Goal: Information Seeking & Learning: Learn about a topic

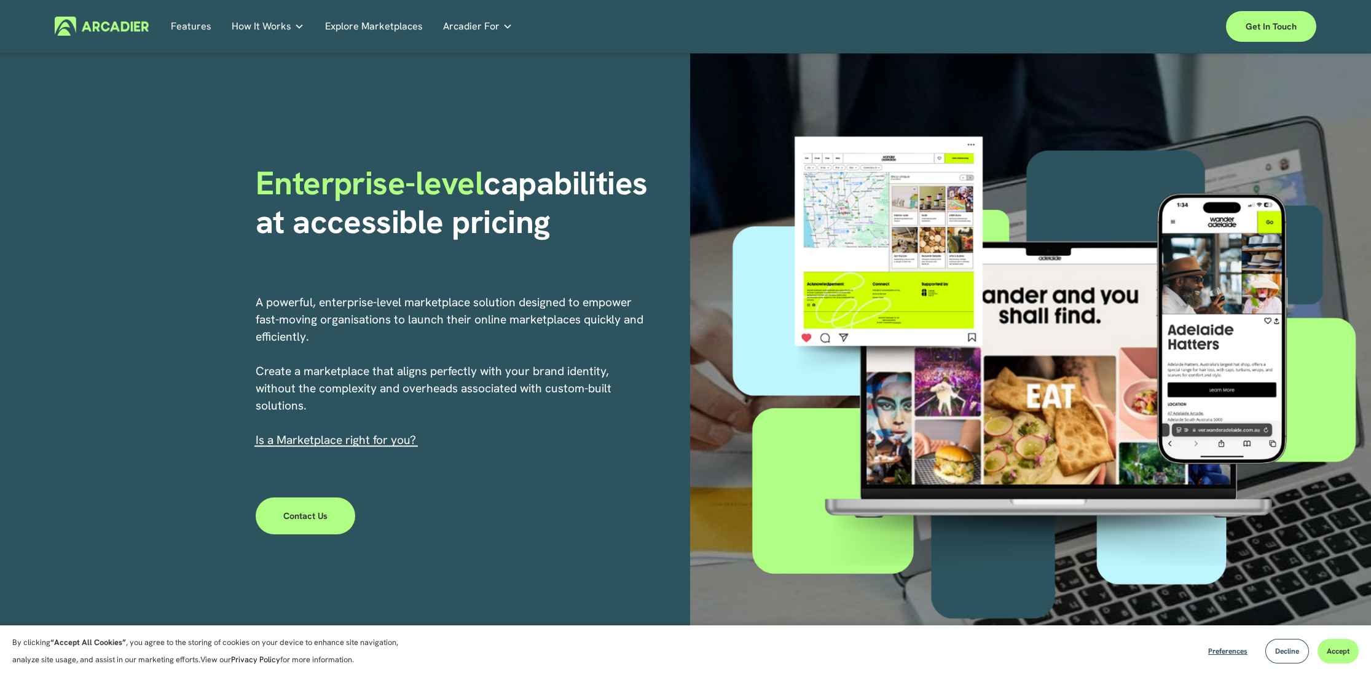
click at [189, 26] on link "Features" at bounding box center [191, 26] width 41 height 19
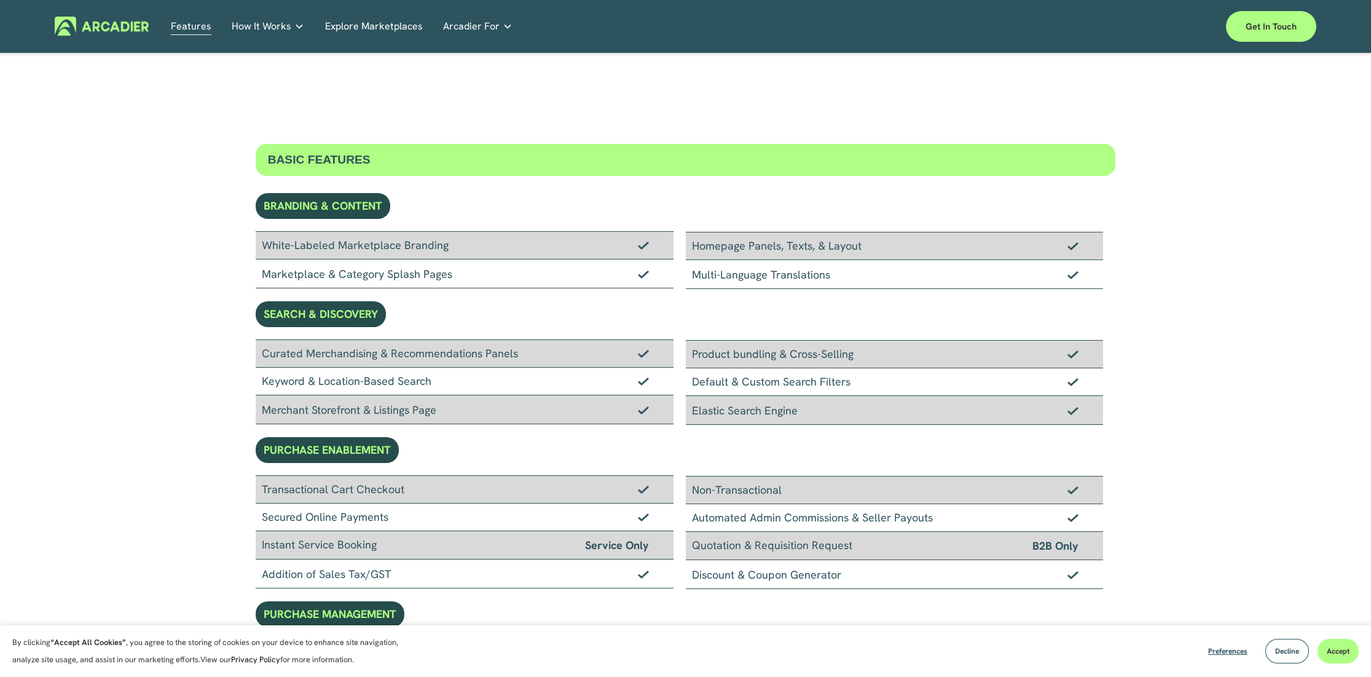
click at [127, 26] on img at bounding box center [102, 26] width 94 height 19
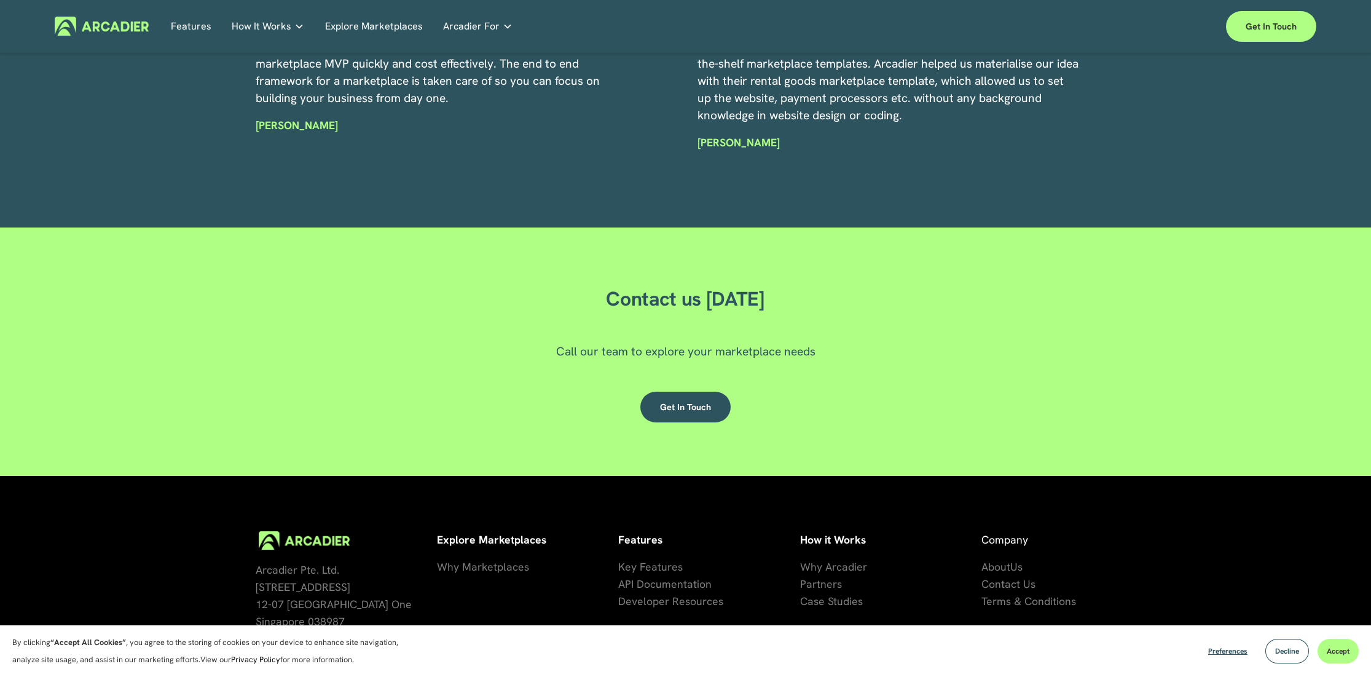
scroll to position [3726, 0]
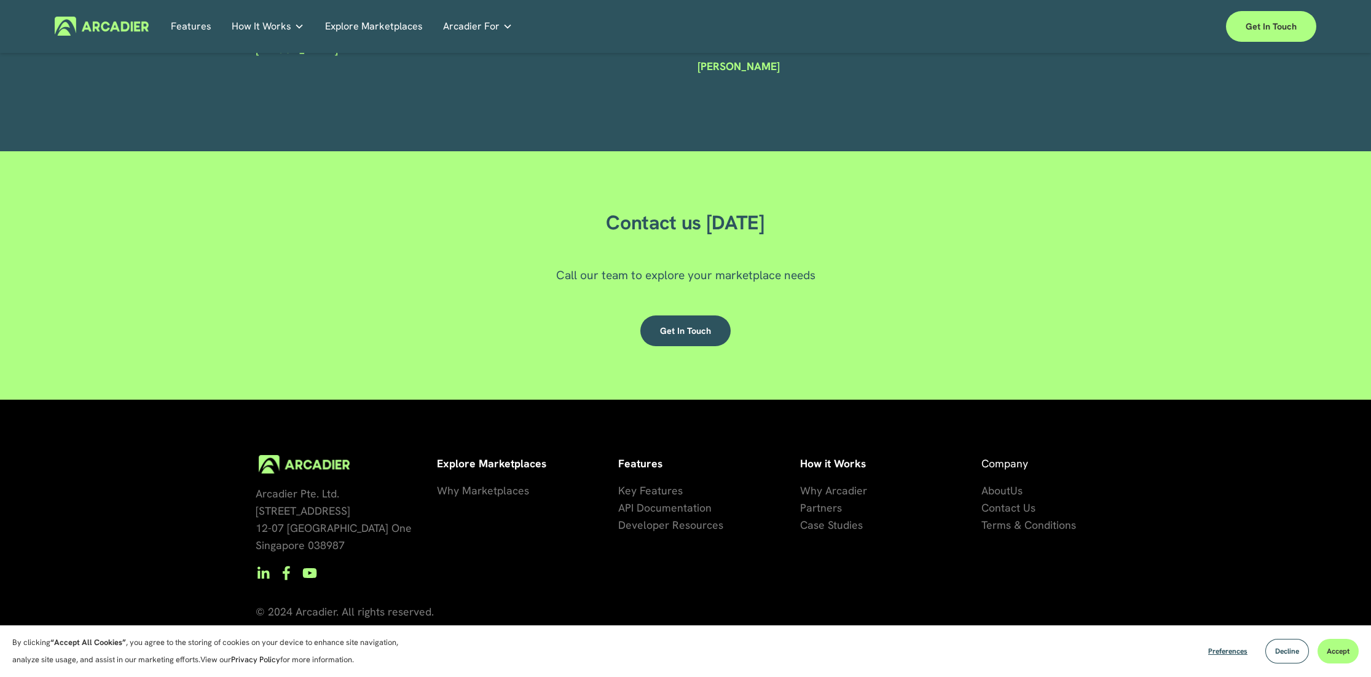
click at [384, 28] on link "Explore Marketplaces" at bounding box center [374, 26] width 98 height 19
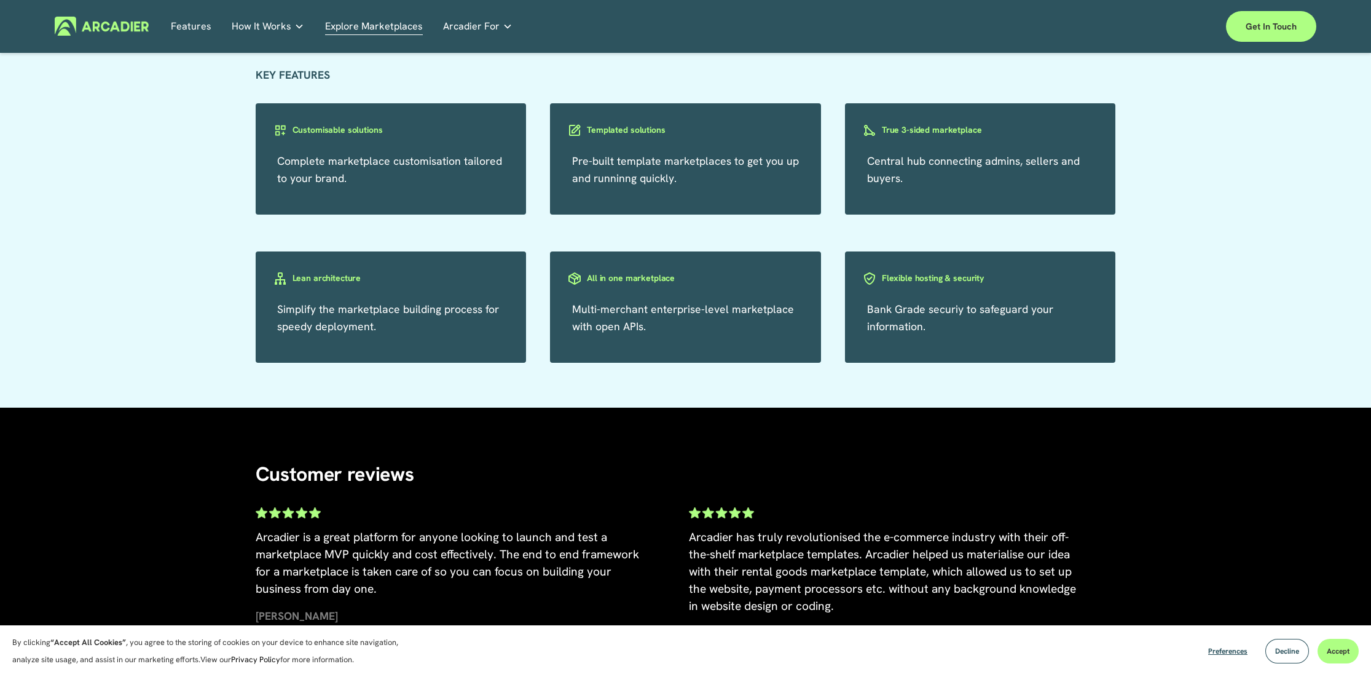
scroll to position [2266, 0]
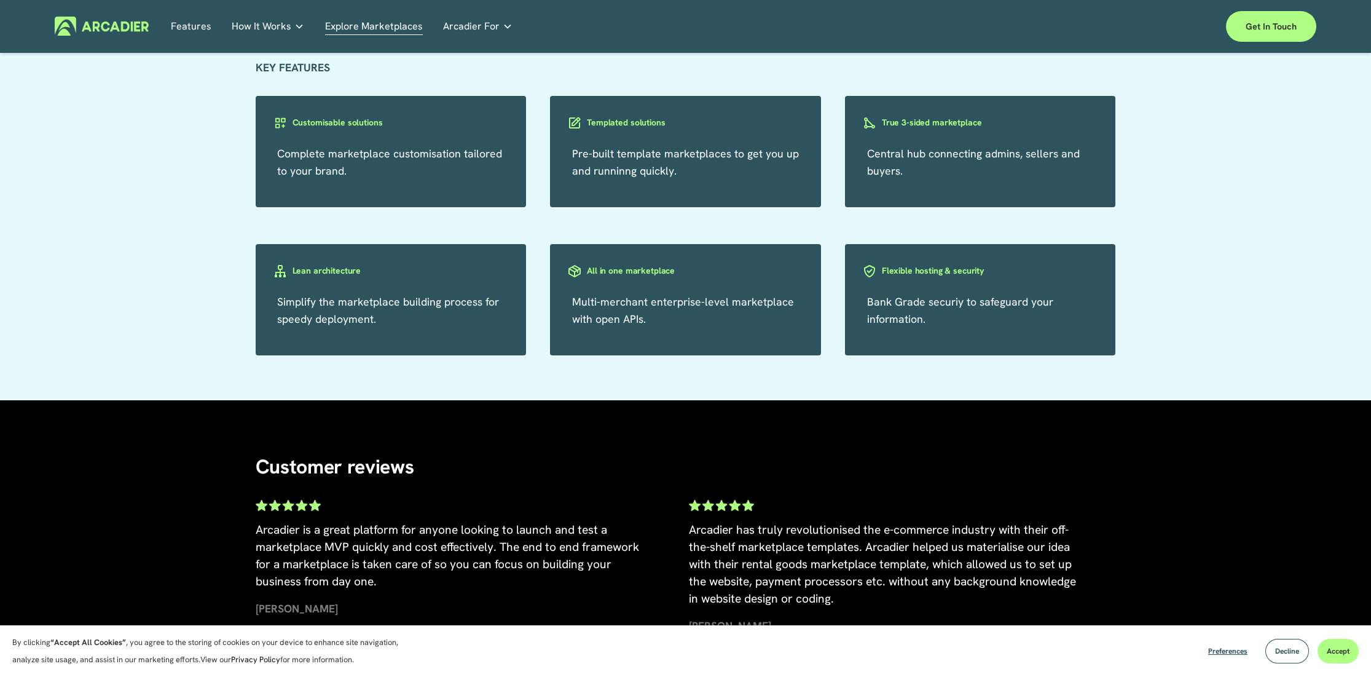
click at [628, 320] on span "Multi-merchant enterprise-level marketplace with open APIs." at bounding box center [683, 309] width 222 height 31
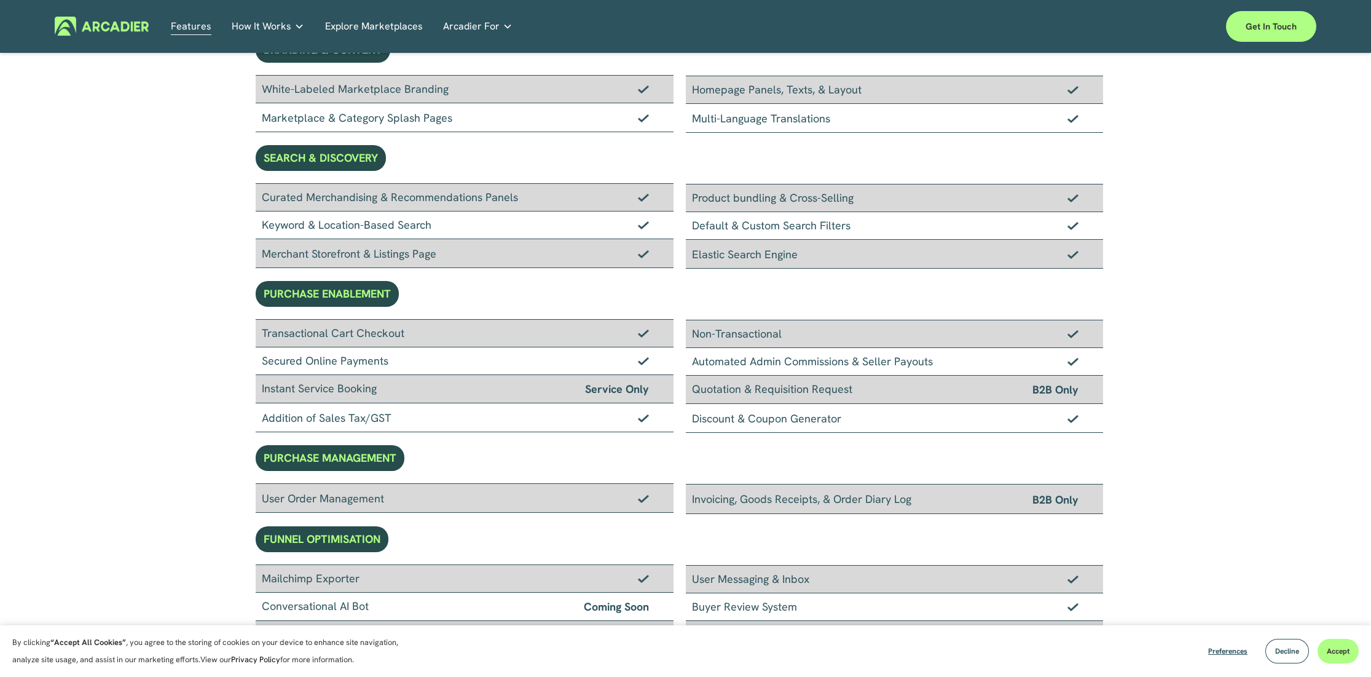
scroll to position [157, 0]
click at [1287, 656] on button "Decline" at bounding box center [1287, 651] width 44 height 25
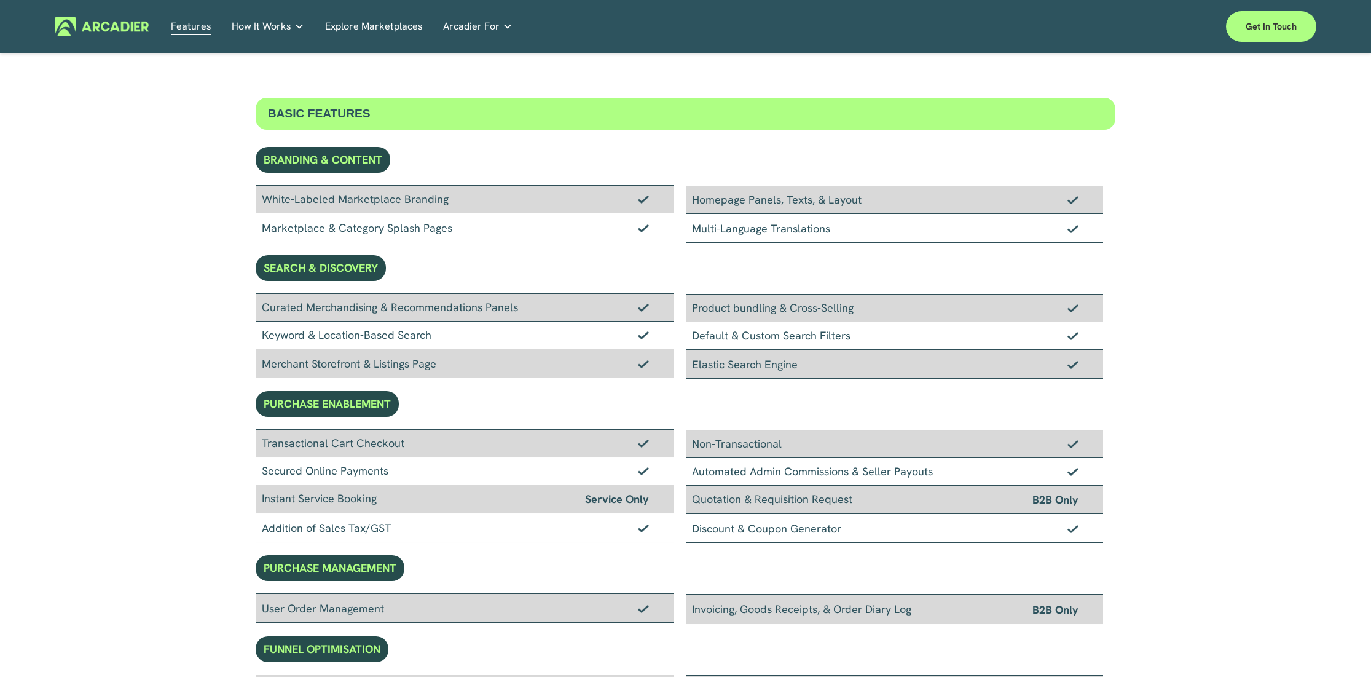
scroll to position [0, 0]
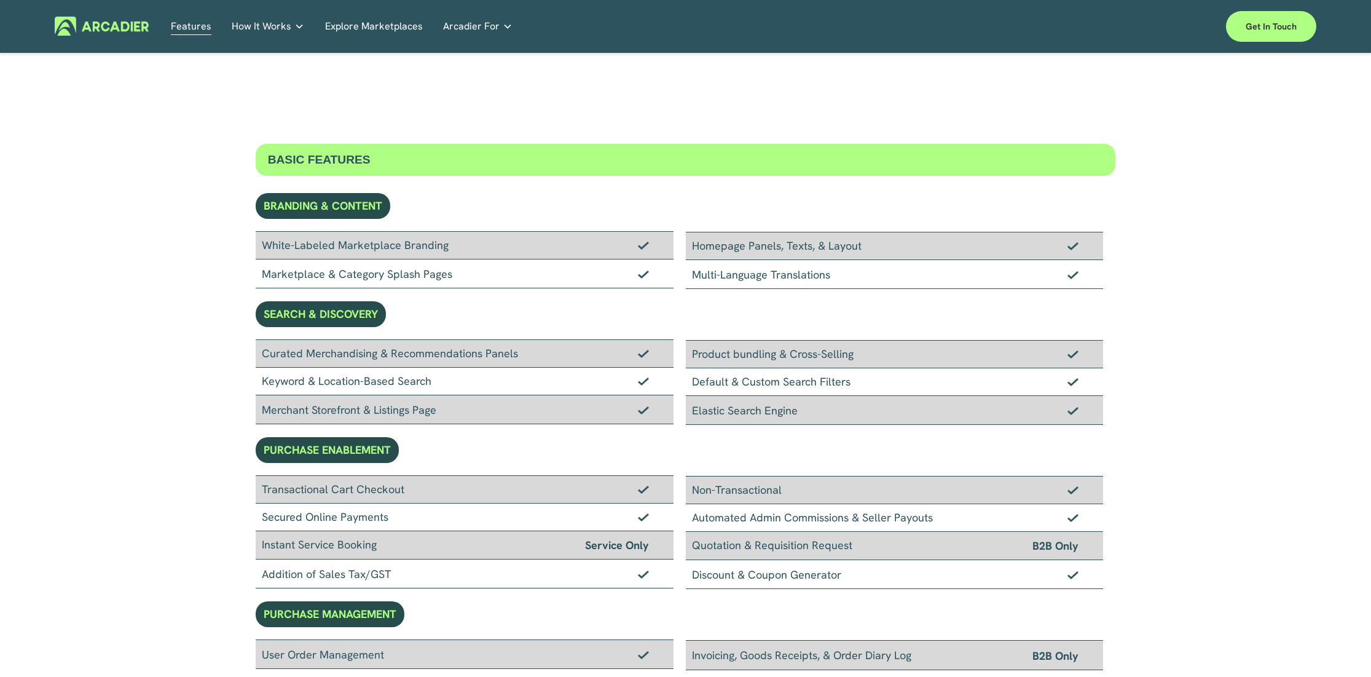
click at [0, 0] on link "Retail Marketplaces Whatever you are offering to your customer, we bring it all…" at bounding box center [0, 0] width 0 height 0
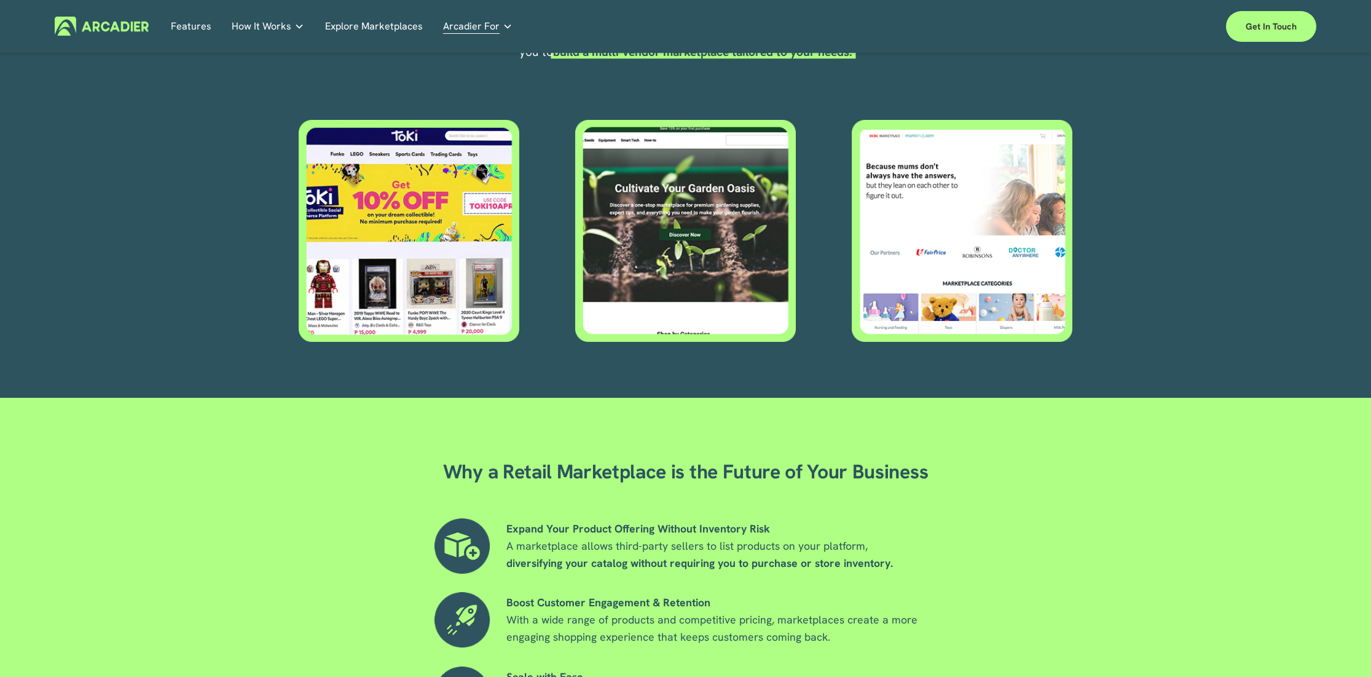
scroll to position [594, 0]
click at [695, 281] on div at bounding box center [685, 230] width 221 height 222
click at [924, 268] on div at bounding box center [962, 230] width 221 height 222
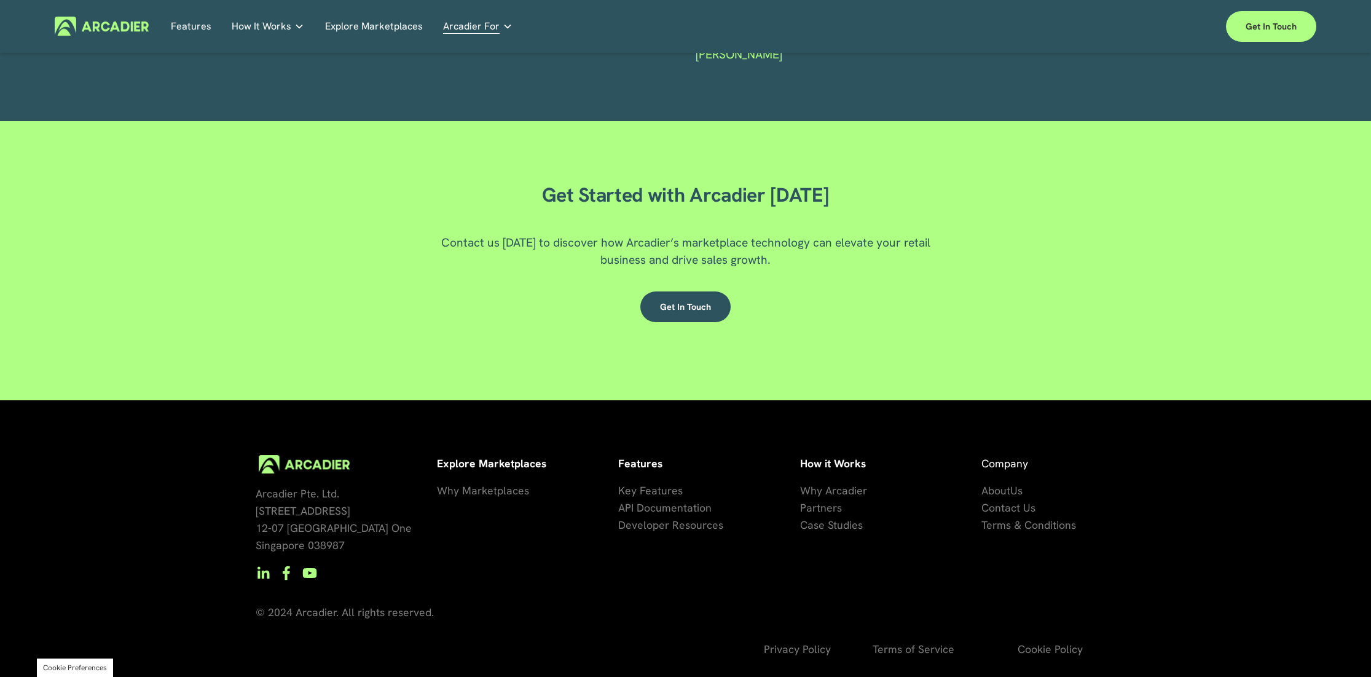
scroll to position [2111, 0]
click at [1284, 29] on link "Get in touch" at bounding box center [1271, 26] width 90 height 31
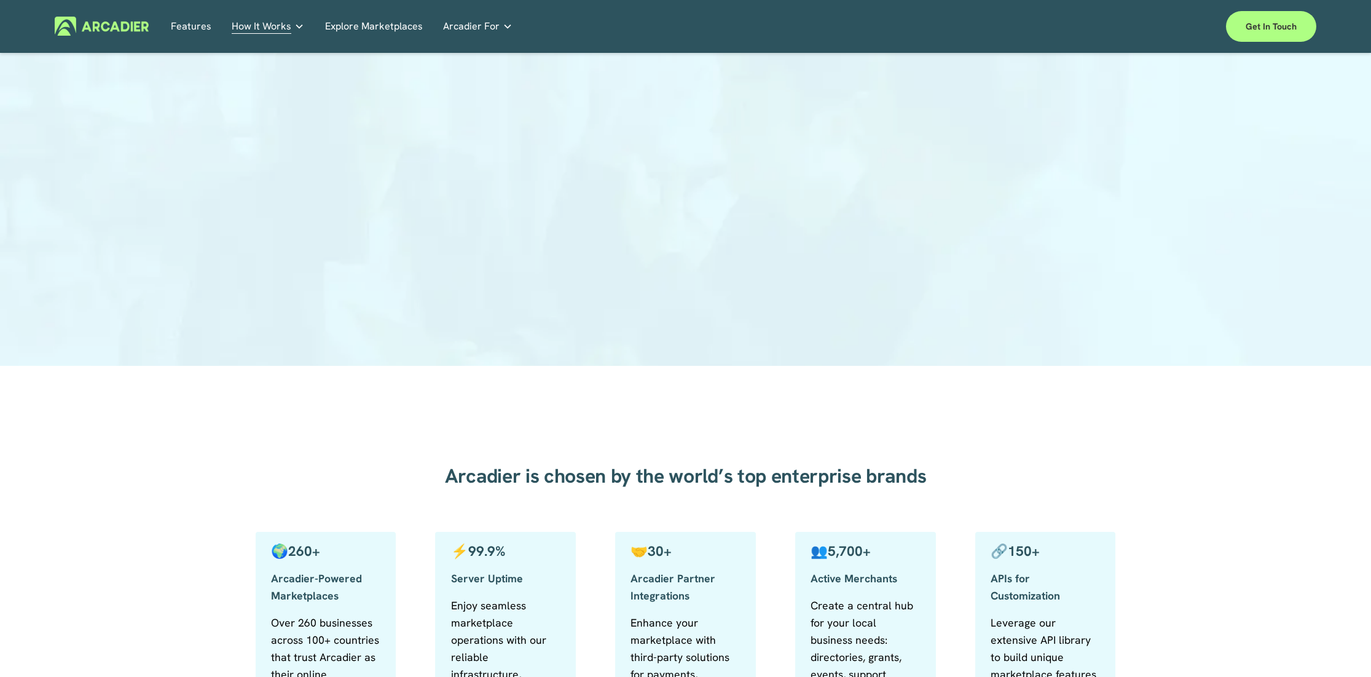
scroll to position [197, 0]
click at [125, 23] on img at bounding box center [102, 26] width 94 height 19
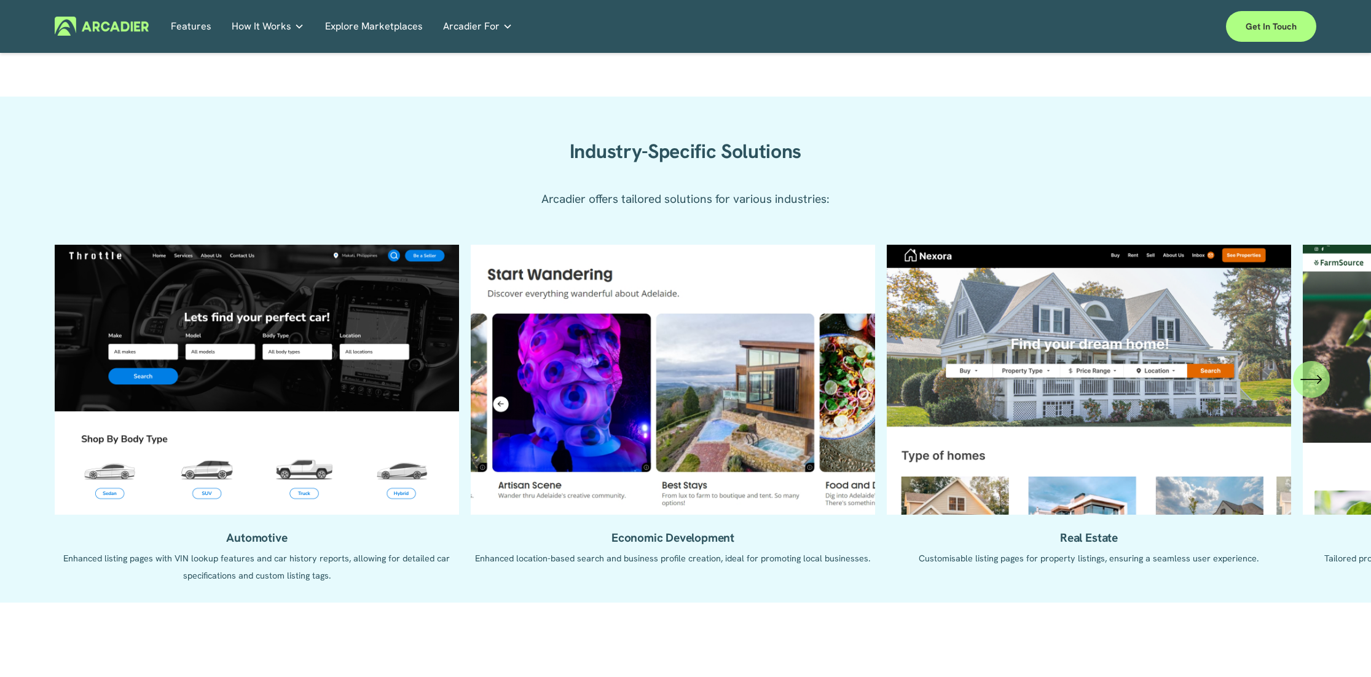
scroll to position [1296, 0]
click at [971, 363] on ul "Automotive Enhanced listing pages with VIN lookup features and car history repo…" at bounding box center [686, 414] width 1262 height 339
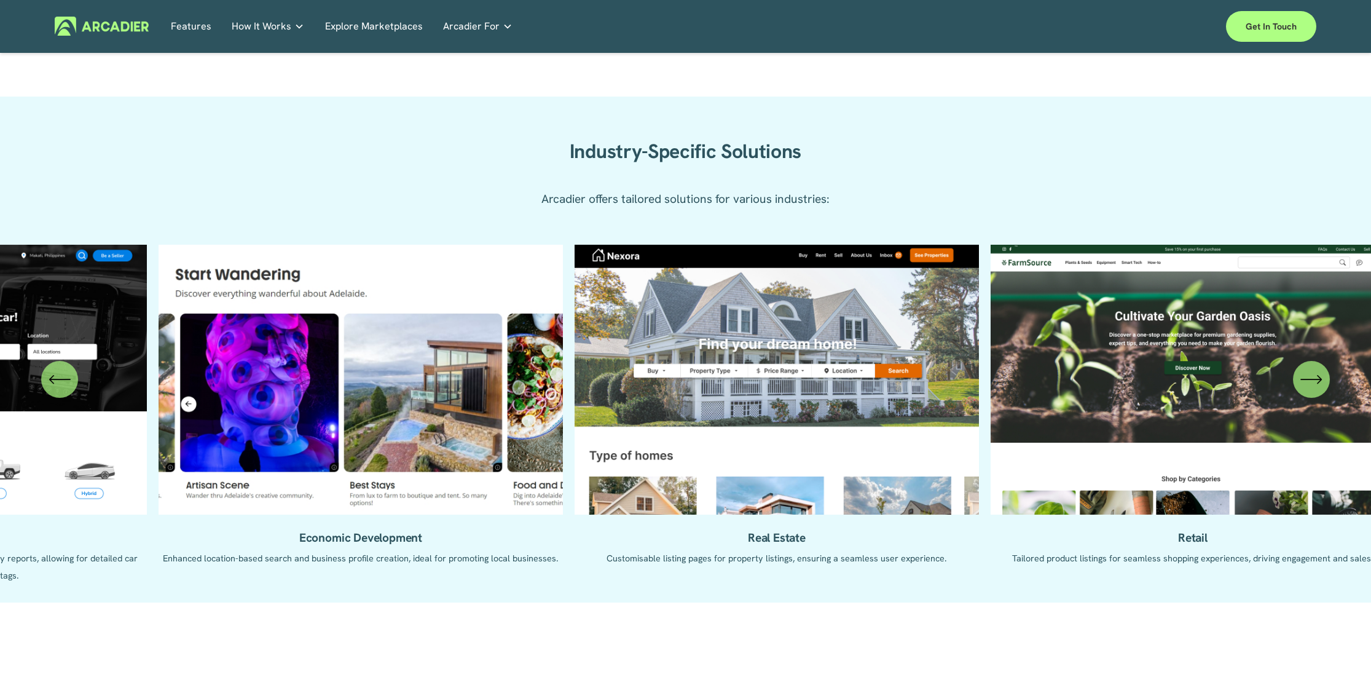
drag, startPoint x: 1088, startPoint y: 393, endPoint x: 534, endPoint y: 336, distance: 556.6
click at [589, 354] on ul "Automotive Enhanced listing pages with VIN lookup features and car history repo…" at bounding box center [686, 414] width 1262 height 339
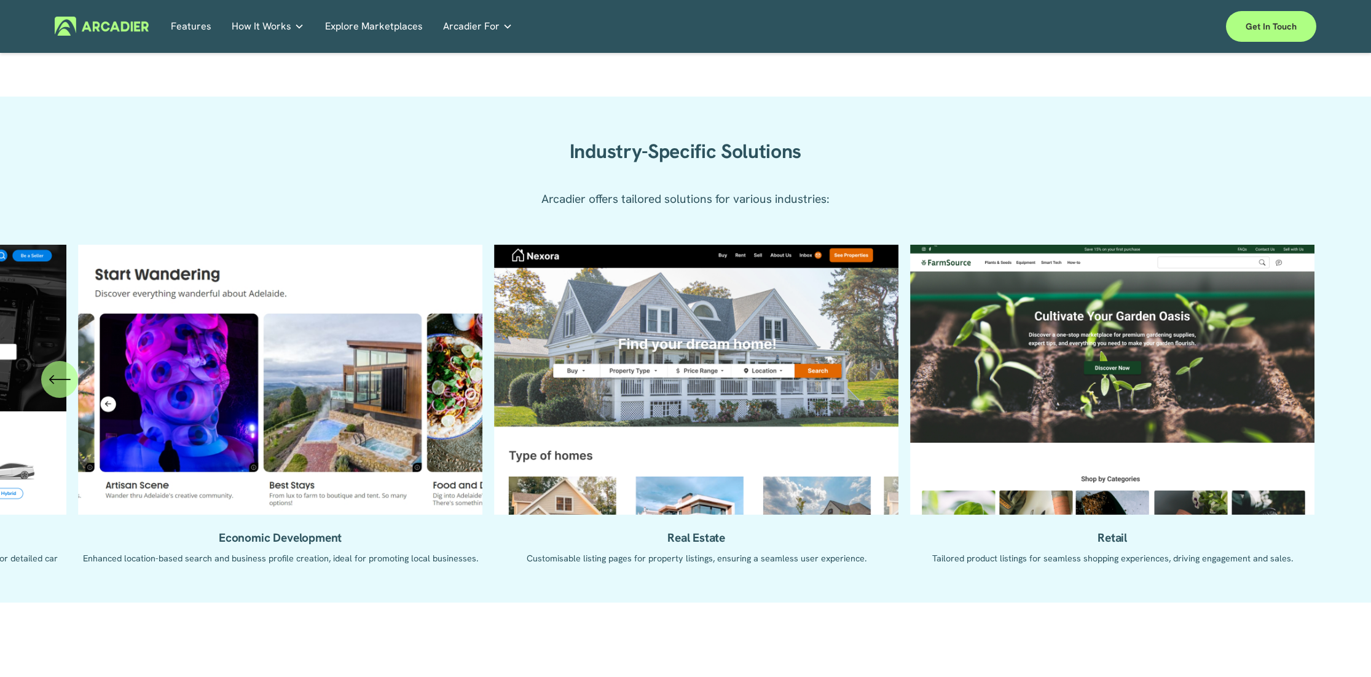
drag, startPoint x: 1155, startPoint y: 414, endPoint x: 535, endPoint y: 290, distance: 632.4
click at [548, 299] on ul "Automotive Enhanced listing pages with VIN lookup features and car history repo…" at bounding box center [686, 414] width 1262 height 339
click at [1117, 338] on ul "Automotive Enhanced listing pages with VIN lookup features and car history repo…" at bounding box center [686, 414] width 1262 height 339
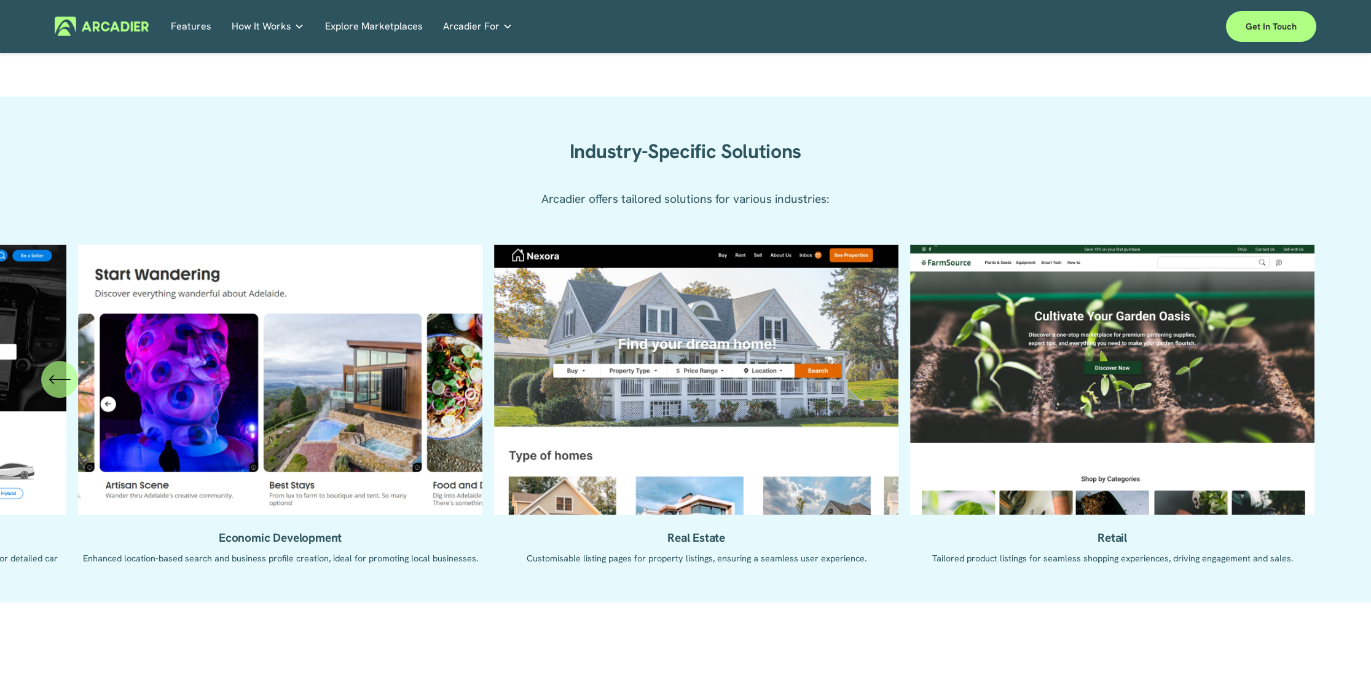
click at [1117, 338] on ul "Automotive Enhanced listing pages with VIN lookup features and car history repo…" at bounding box center [686, 414] width 1262 height 339
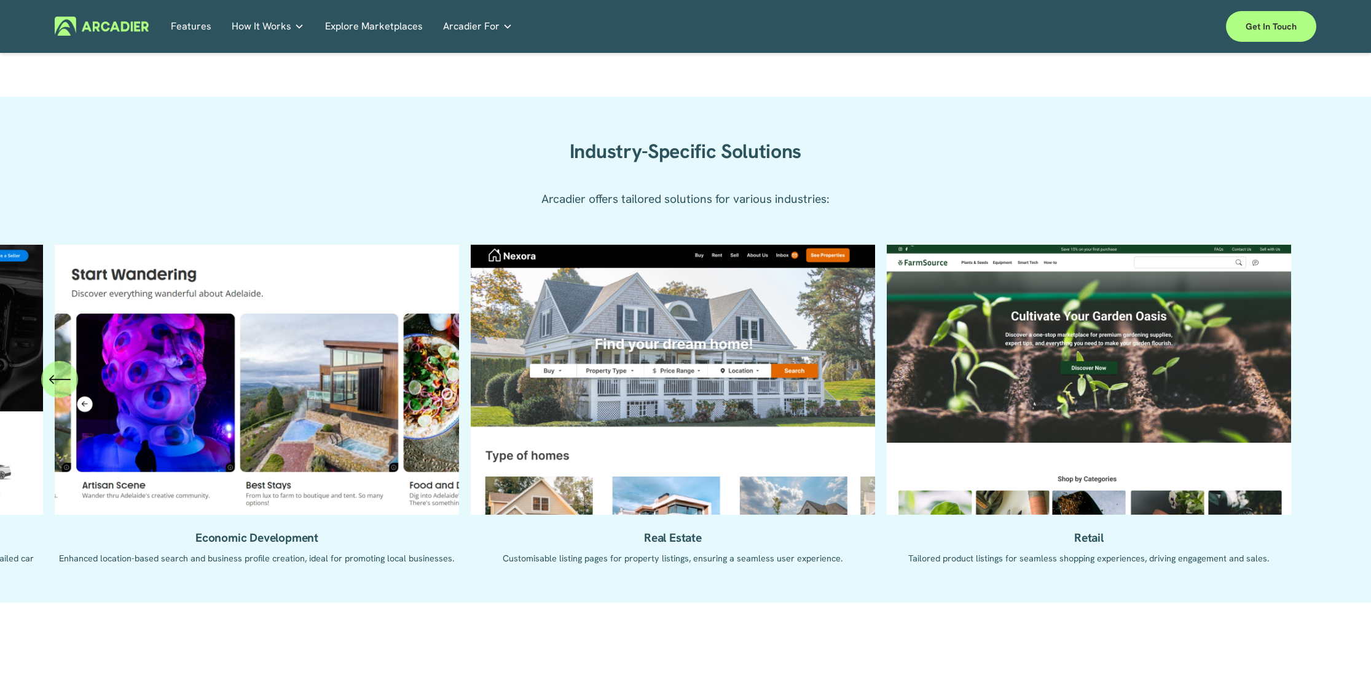
click at [1090, 545] on ul "Automotive Enhanced listing pages with VIN lookup features and car history repo…" at bounding box center [686, 414] width 1262 height 339
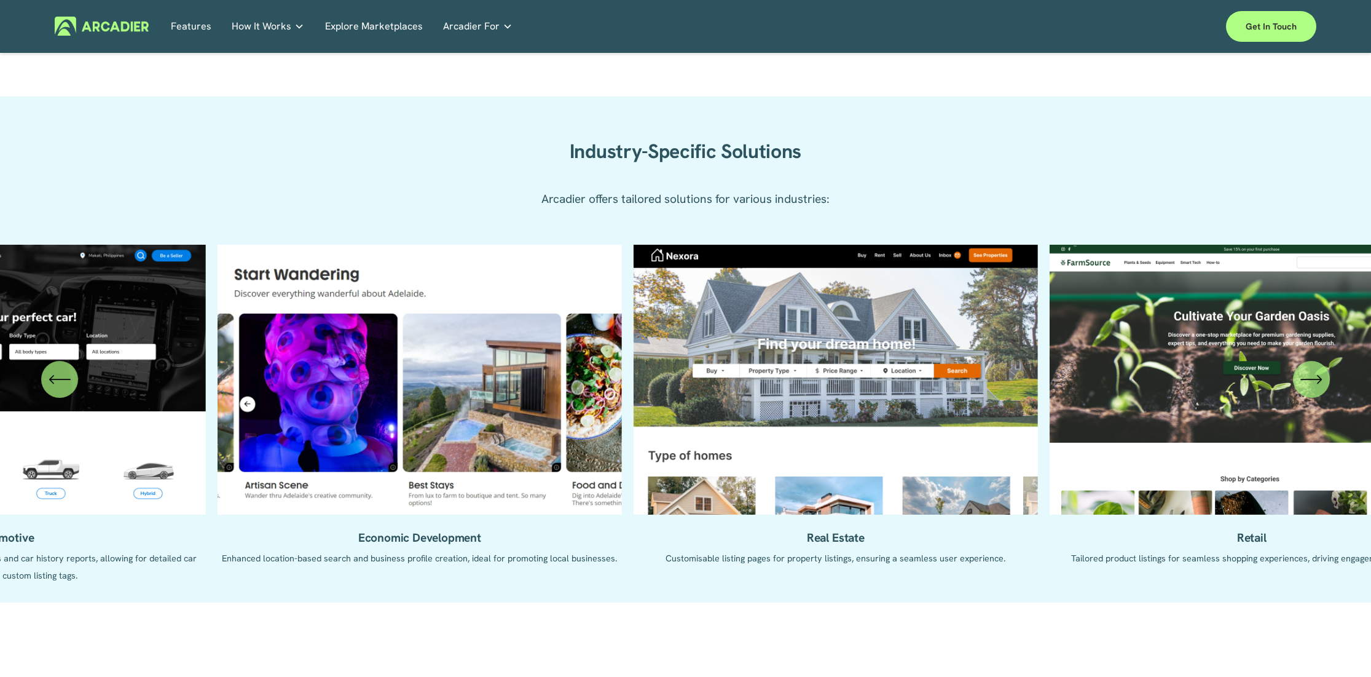
drag, startPoint x: 578, startPoint y: 452, endPoint x: 801, endPoint y: 428, distance: 224.4
click at [838, 431] on ul "Automotive Enhanced listing pages with VIN lookup features and car history repo…" at bounding box center [686, 414] width 1262 height 339
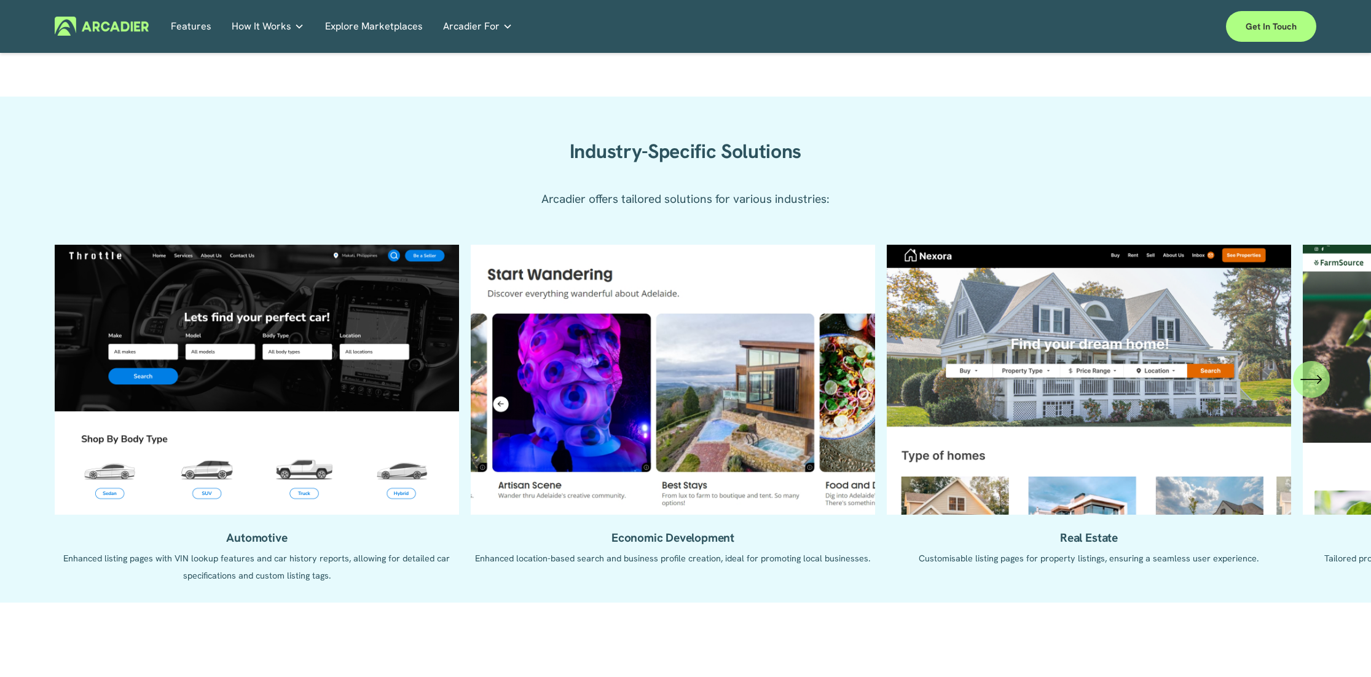
drag, startPoint x: 589, startPoint y: 415, endPoint x: 903, endPoint y: 430, distance: 313.7
click at [849, 426] on ul "Automotive Enhanced listing pages with VIN lookup features and car history repo…" at bounding box center [686, 414] width 1262 height 339
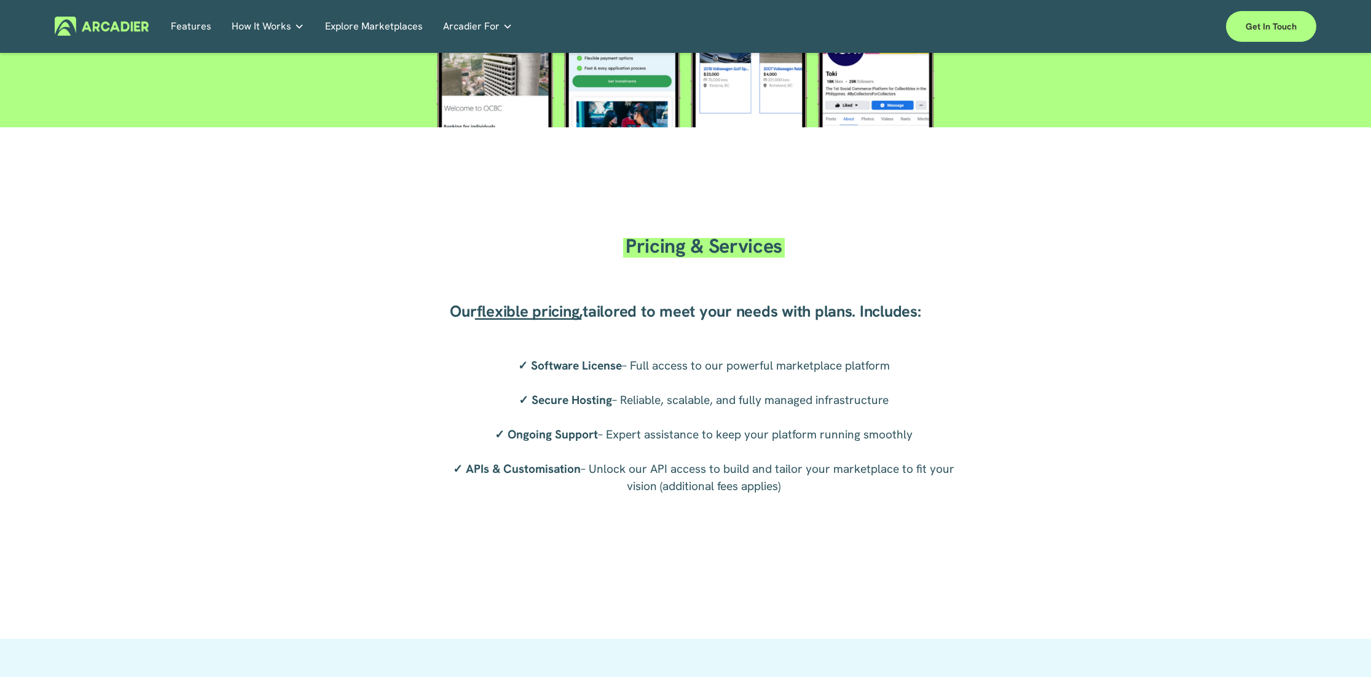
scroll to position [2368, 0]
click at [545, 318] on span "flexible pricing" at bounding box center [528, 310] width 103 height 21
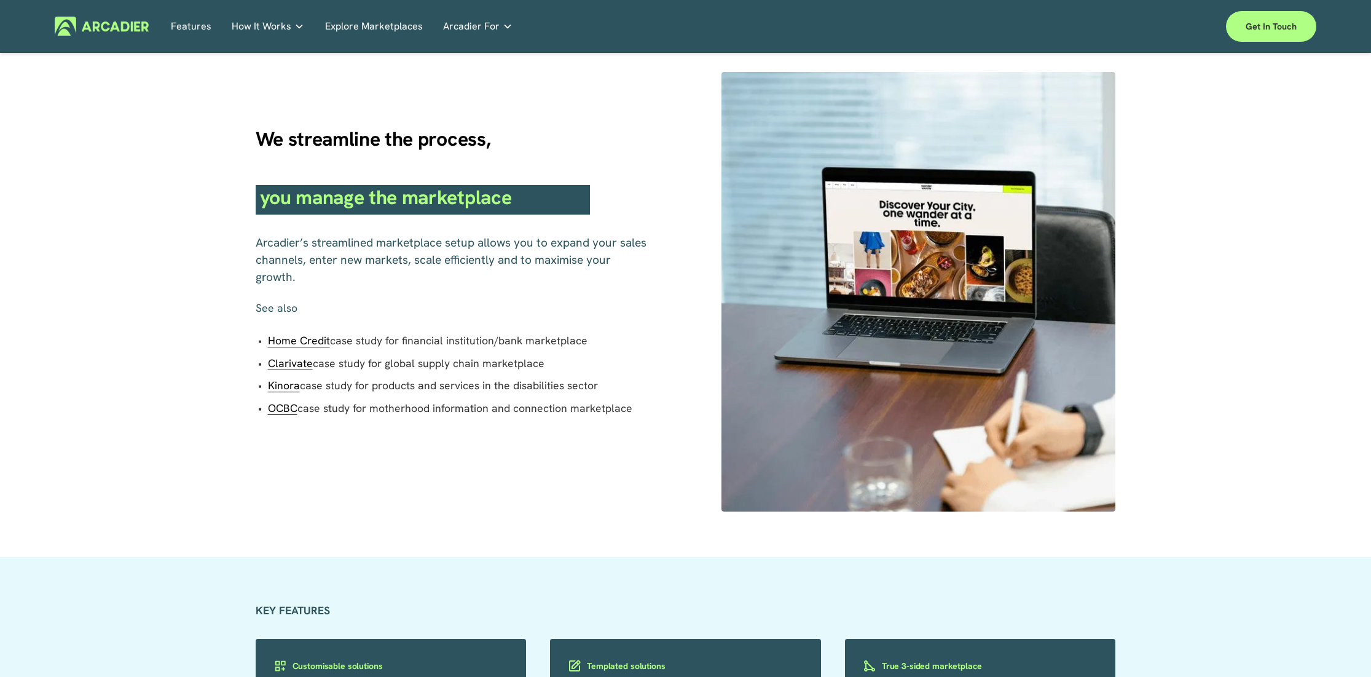
scroll to position [600, 0]
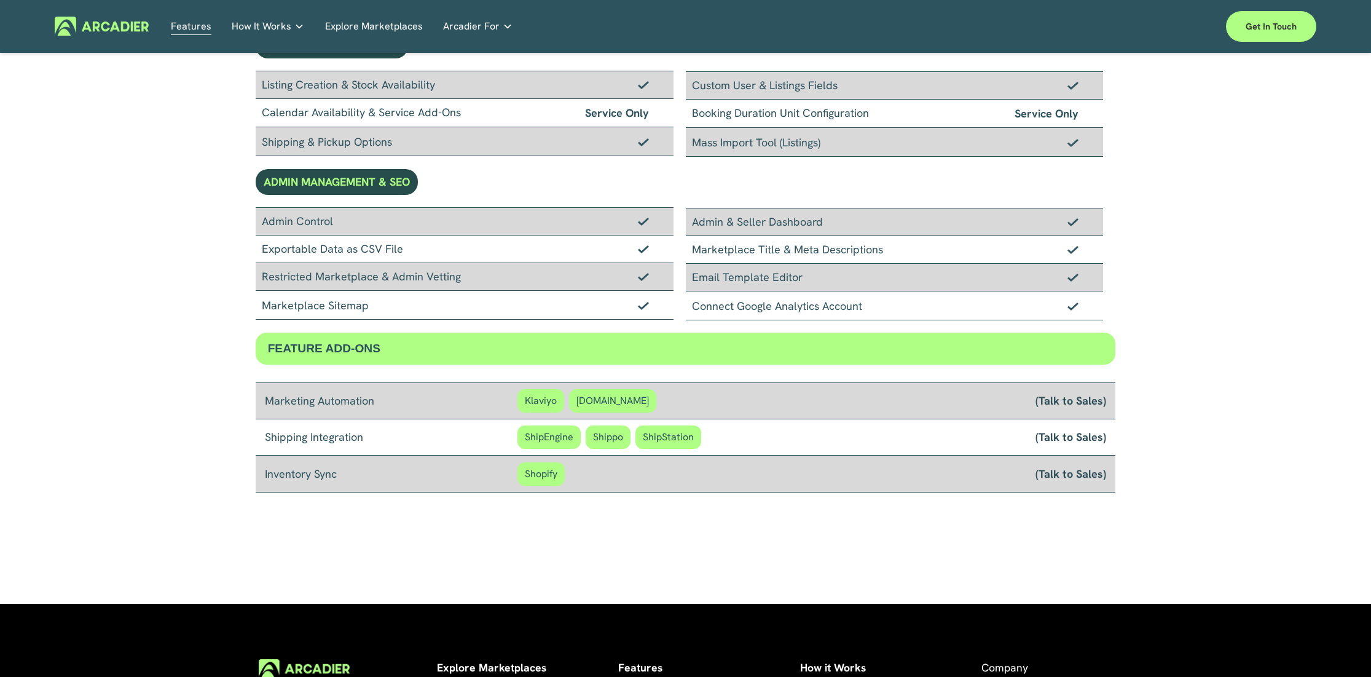
scroll to position [991, 0]
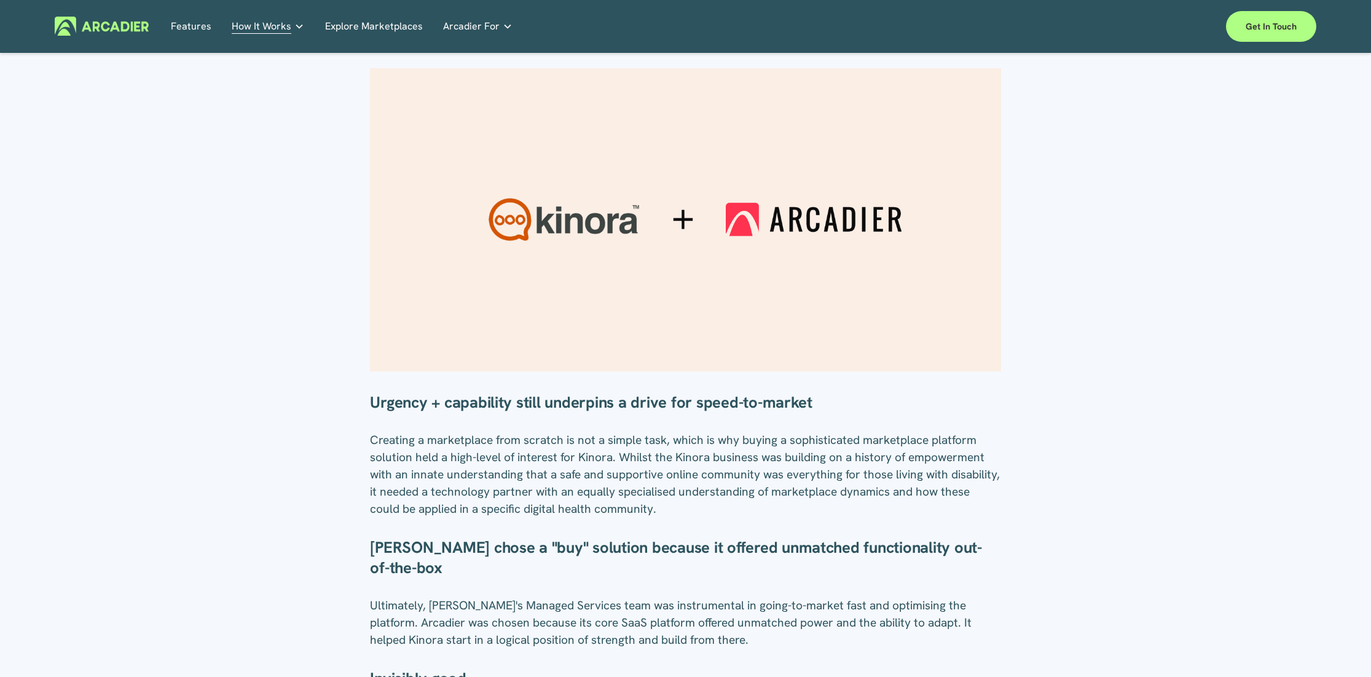
scroll to position [617, 0]
